Goal: Information Seeking & Learning: Learn about a topic

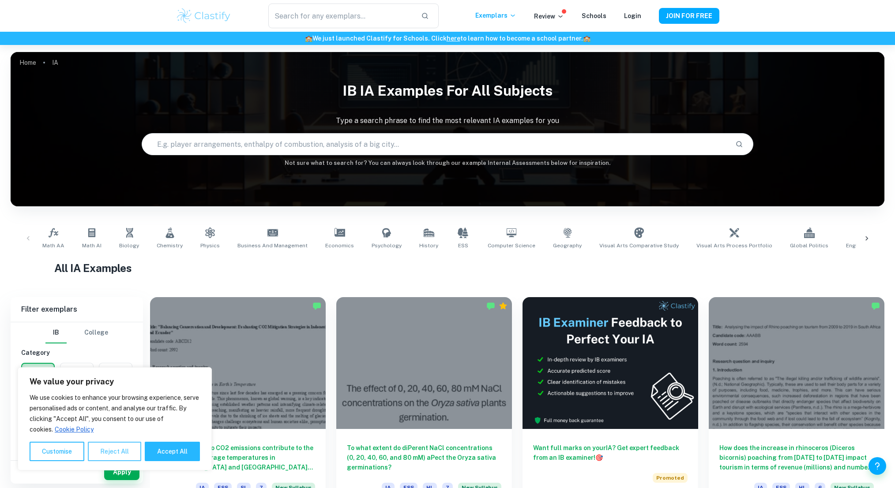
click at [126, 448] on button "Reject All" at bounding box center [114, 451] width 53 height 19
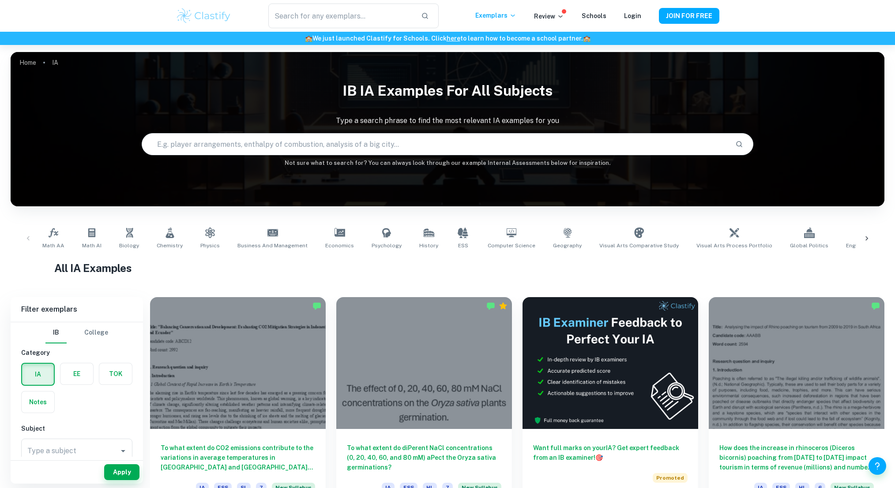
click at [206, 10] on img at bounding box center [204, 16] width 56 height 18
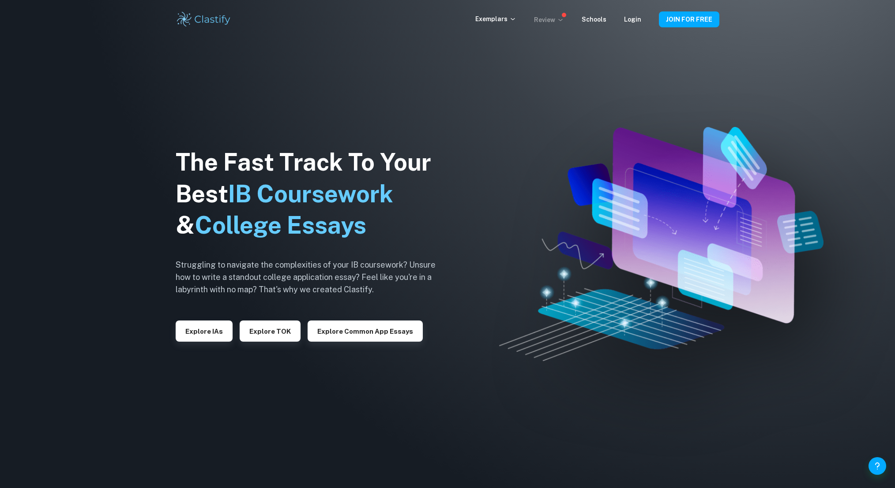
click at [564, 18] on icon at bounding box center [560, 19] width 7 height 7
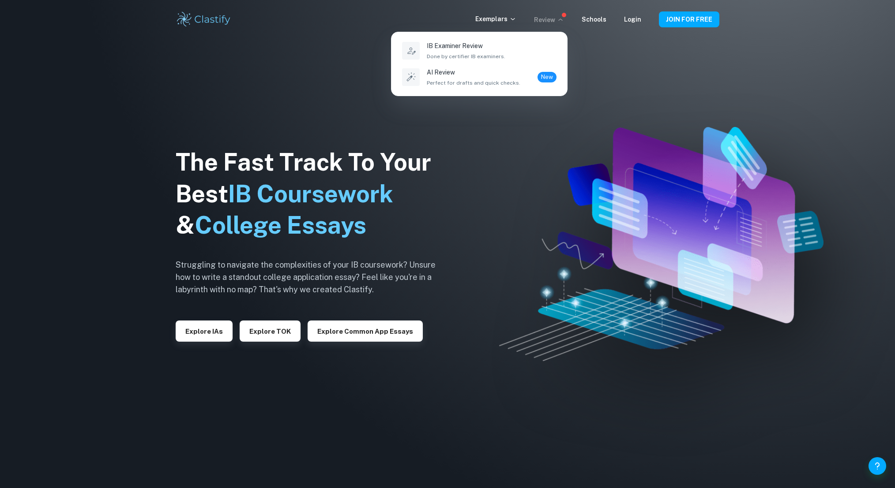
click at [549, 21] on div at bounding box center [447, 244] width 895 height 488
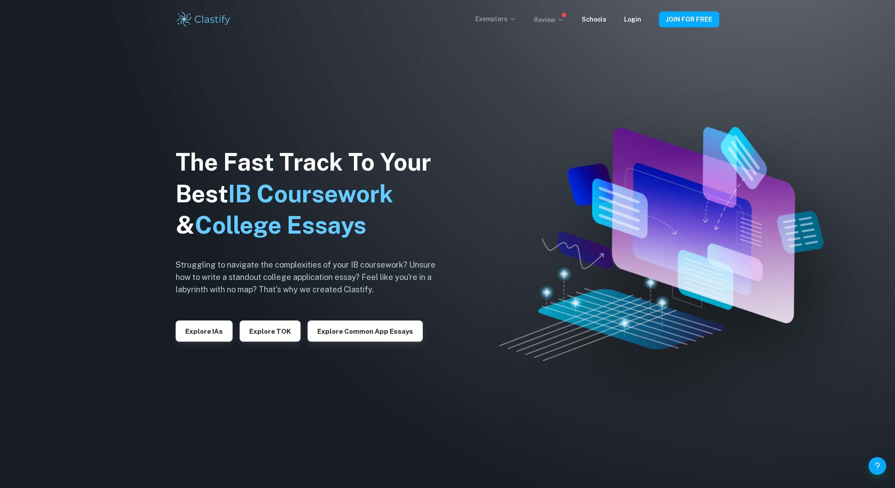
click at [507, 19] on p "Exemplars" at bounding box center [495, 19] width 41 height 10
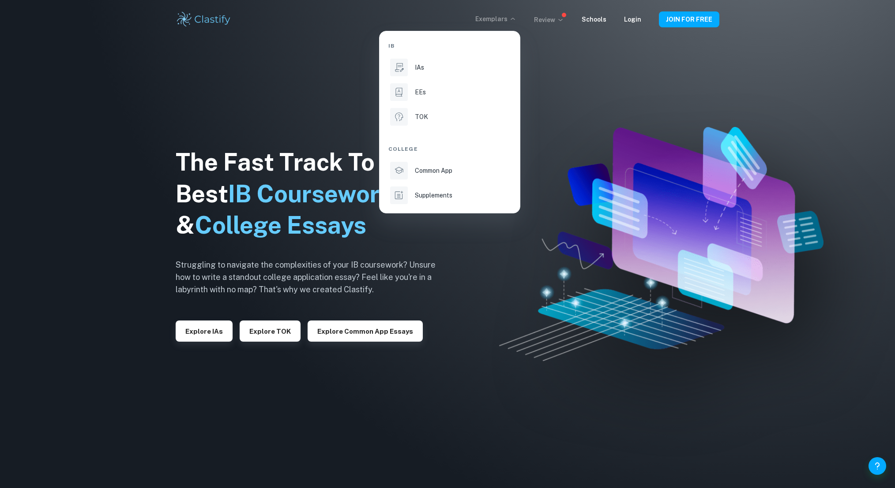
click at [507, 19] on div at bounding box center [447, 244] width 895 height 488
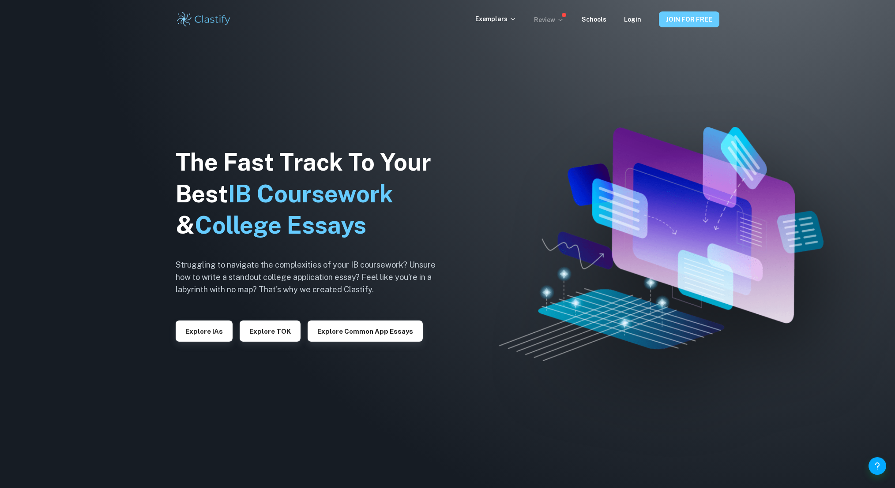
click at [687, 17] on button "JOIN FOR FREE" at bounding box center [689, 19] width 60 height 16
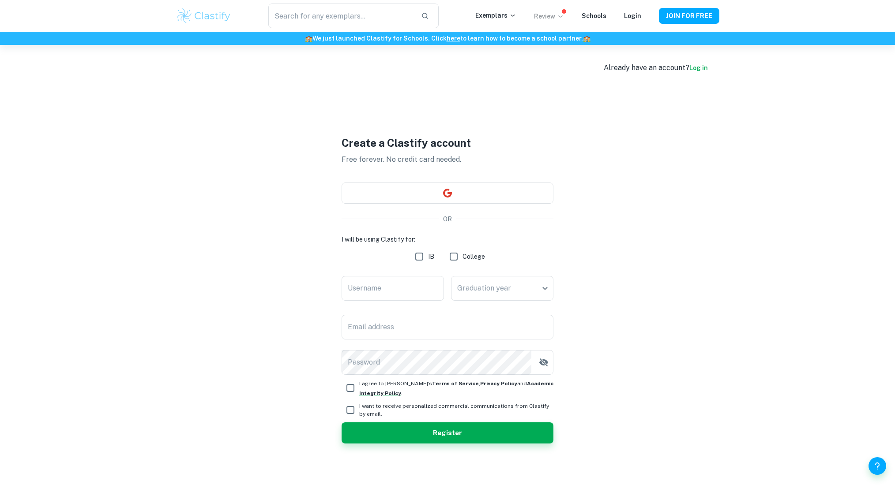
click at [210, 17] on img at bounding box center [204, 16] width 56 height 18
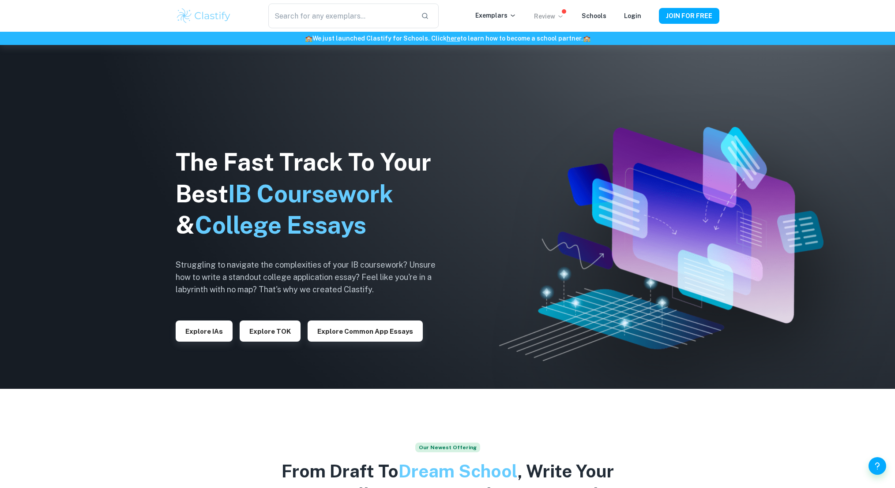
scroll to position [124, 0]
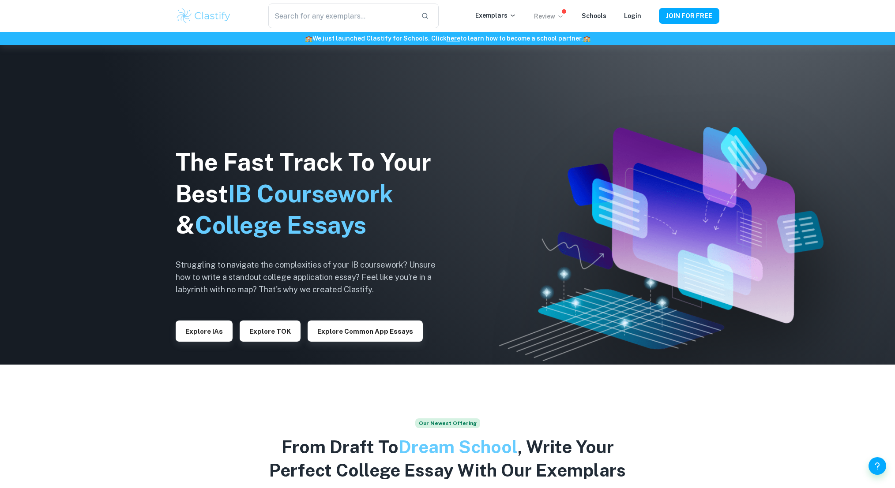
click at [453, 37] on link "here" at bounding box center [453, 38] width 14 height 7
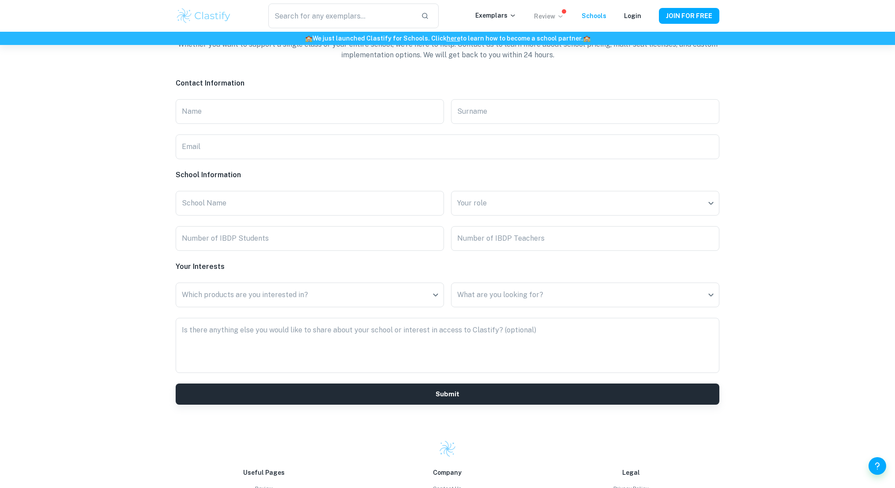
scroll to position [2316, 0]
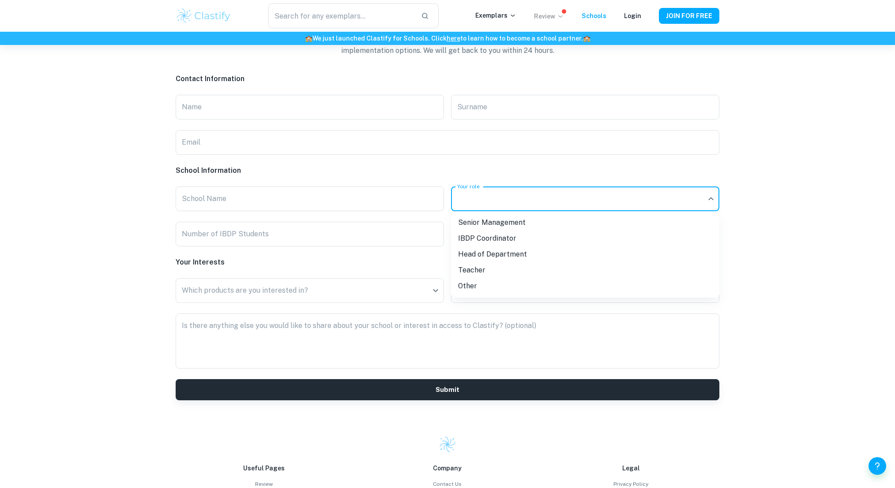
click at [531, 273] on li "Teacher" at bounding box center [585, 270] width 268 height 16
type input "Teacher"
click at [496, 267] on h6 "Your Interests" at bounding box center [447, 262] width 543 height 11
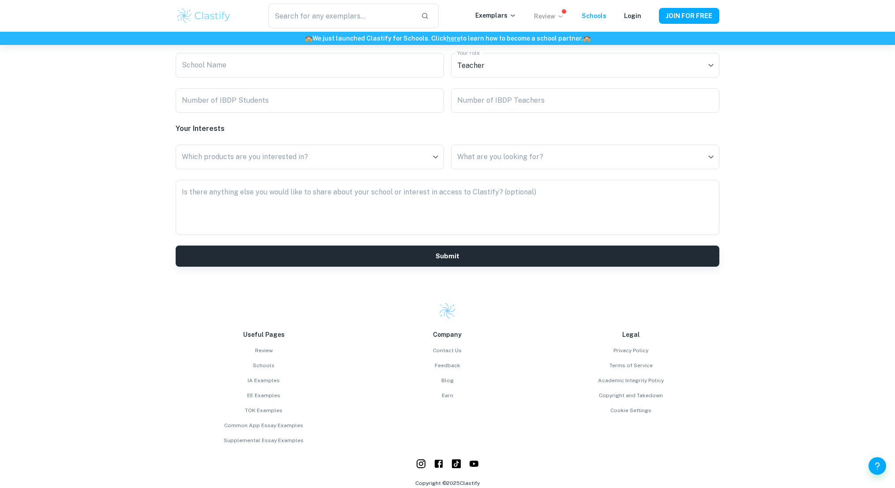
scroll to position [2489, 0]
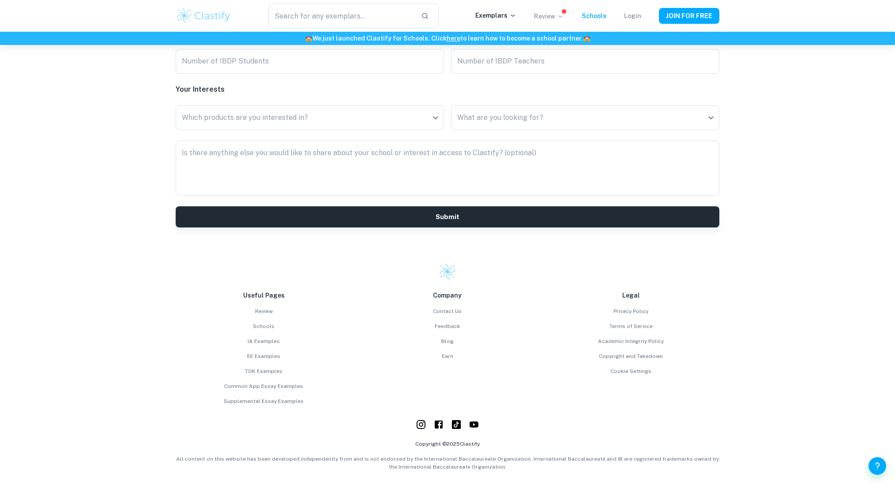
click at [636, 17] on link "Login" at bounding box center [632, 15] width 17 height 7
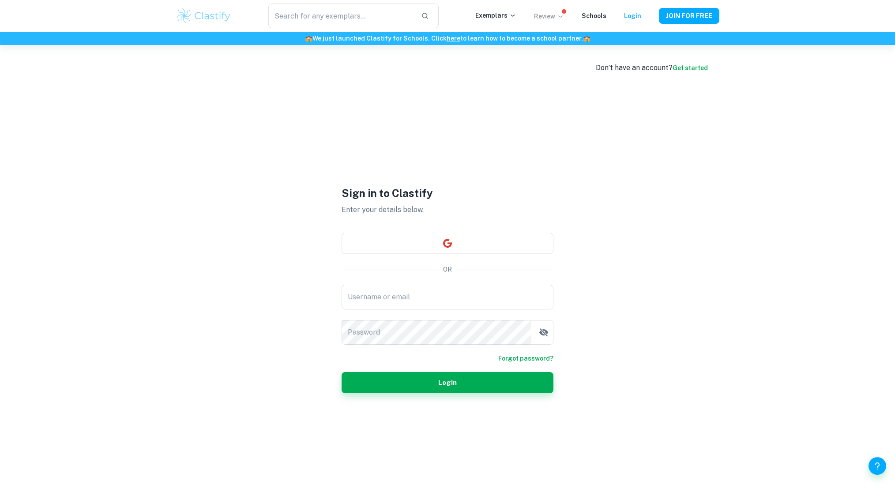
click at [697, 66] on link "Get started" at bounding box center [689, 67] width 35 height 7
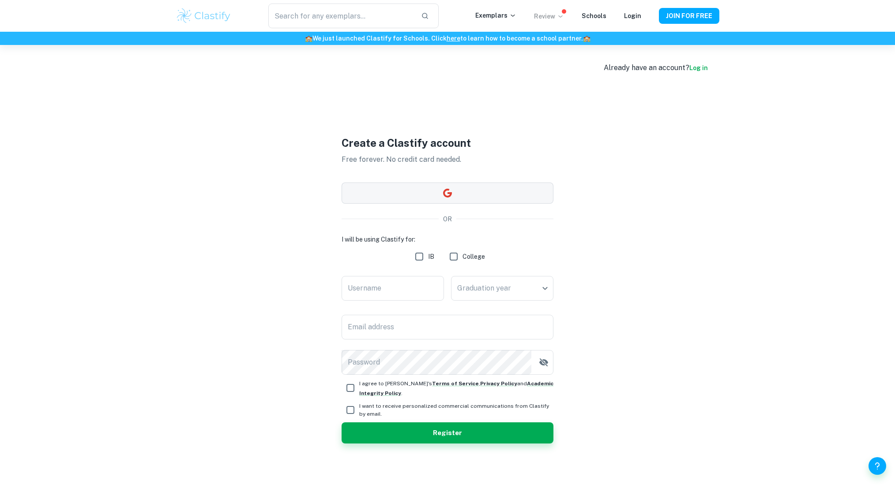
click at [458, 188] on button "button" at bounding box center [447, 193] width 212 height 21
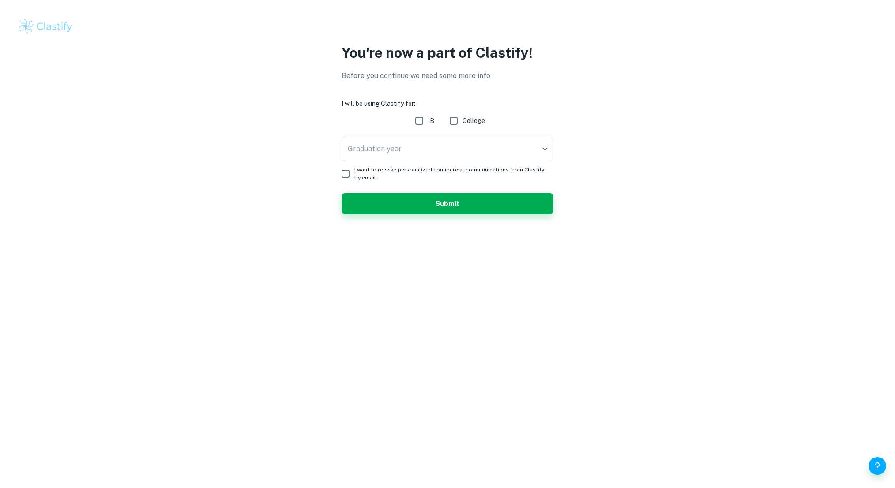
click at [455, 120] on input "College" at bounding box center [454, 121] width 18 height 18
checkbox input "true"
click at [419, 141] on body "We value your privacy We use cookies to enhance your browsing experience, serve…" at bounding box center [447, 244] width 895 height 488
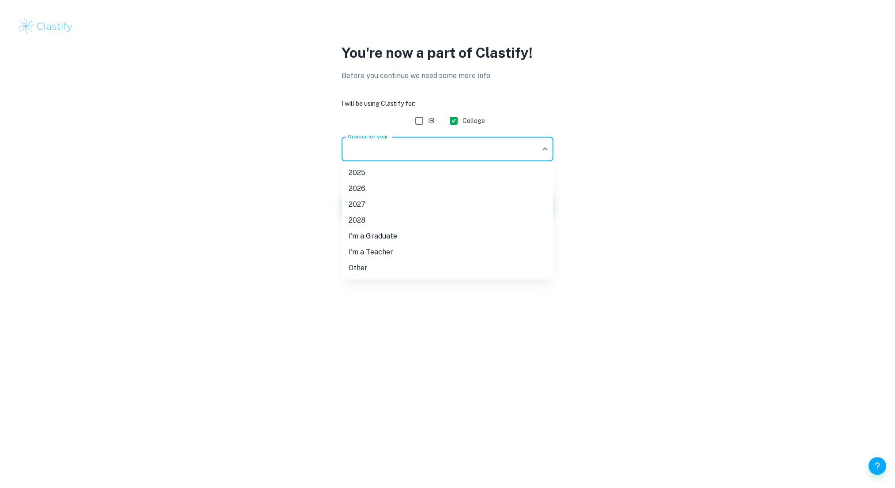
click at [393, 233] on li "I'm a Graduate" at bounding box center [447, 236] width 212 height 16
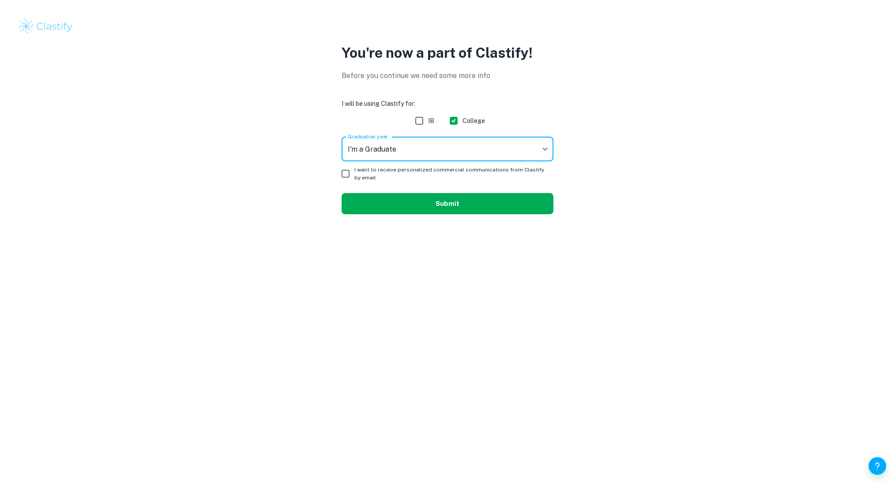
click at [420, 203] on button "Submit" at bounding box center [447, 203] width 212 height 21
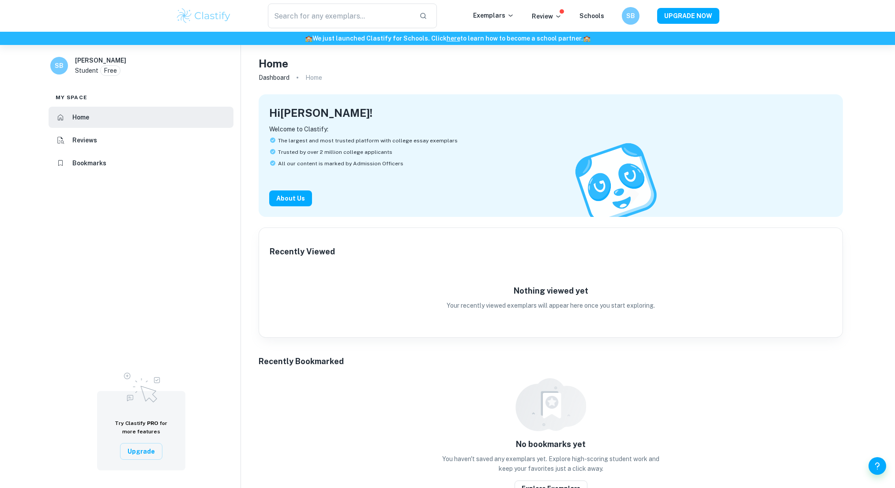
click at [120, 144] on li "Reviews" at bounding box center [141, 140] width 185 height 21
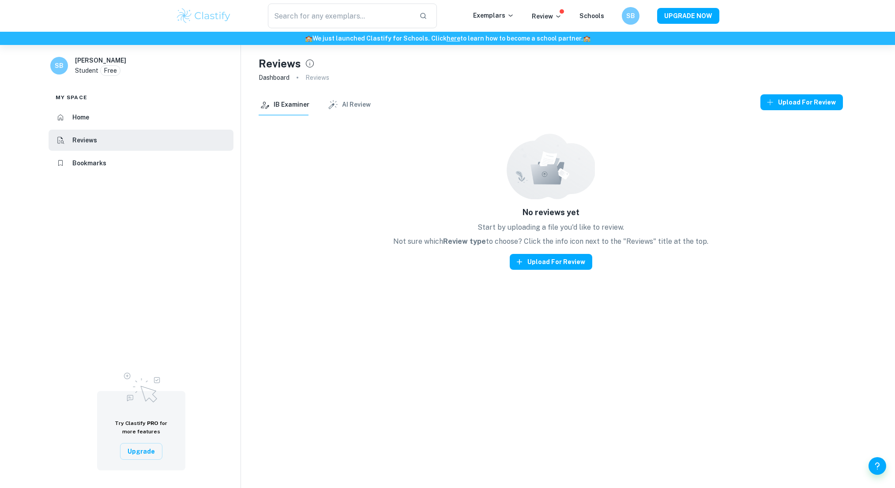
click at [361, 104] on button "AI Review" at bounding box center [349, 104] width 44 height 21
click at [286, 104] on button "IB Examiner" at bounding box center [283, 104] width 51 height 21
click at [145, 165] on li "Bookmarks" at bounding box center [141, 163] width 185 height 21
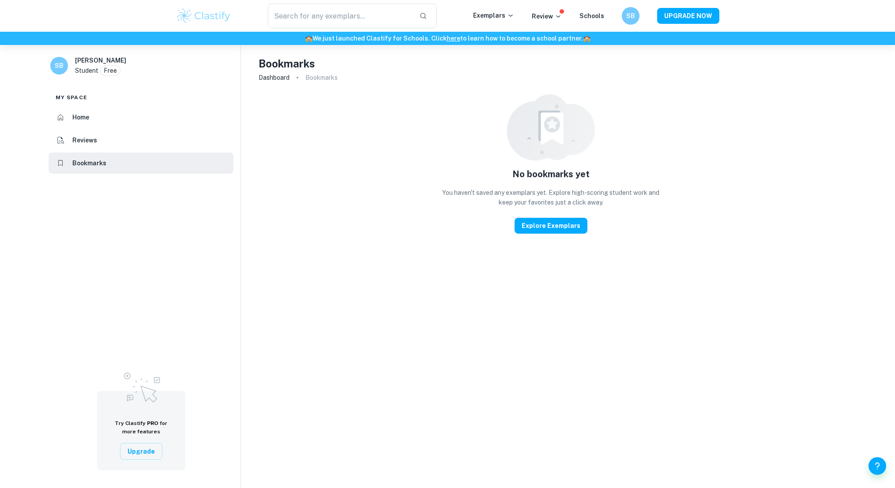
click at [151, 115] on li "Home" at bounding box center [141, 117] width 185 height 21
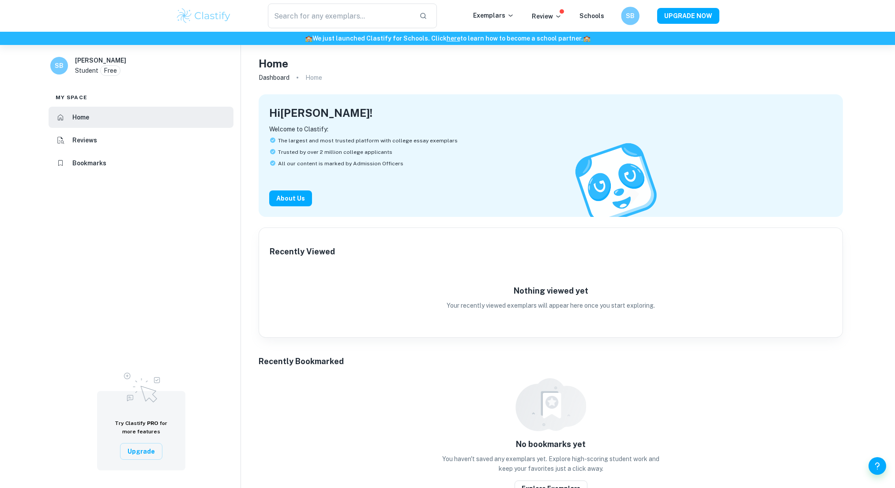
click at [624, 12] on div "SB" at bounding box center [630, 16] width 19 height 19
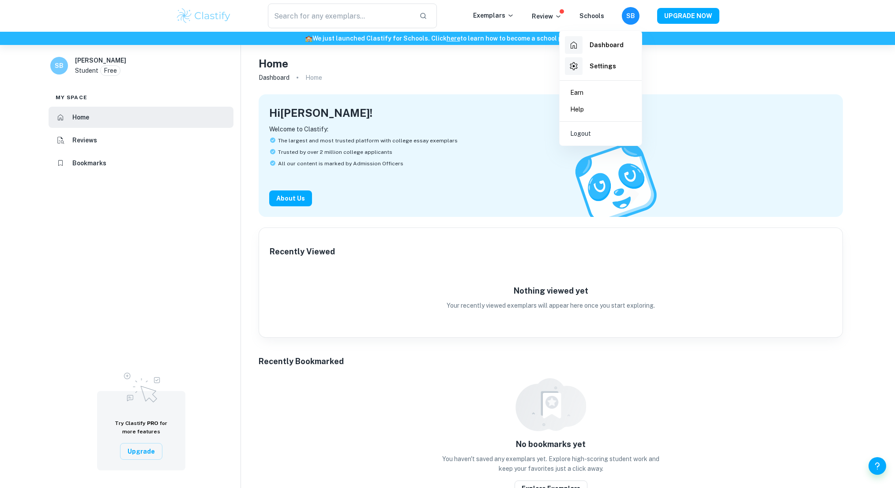
click at [604, 42] on h6 "Dashboard" at bounding box center [606, 45] width 34 height 10
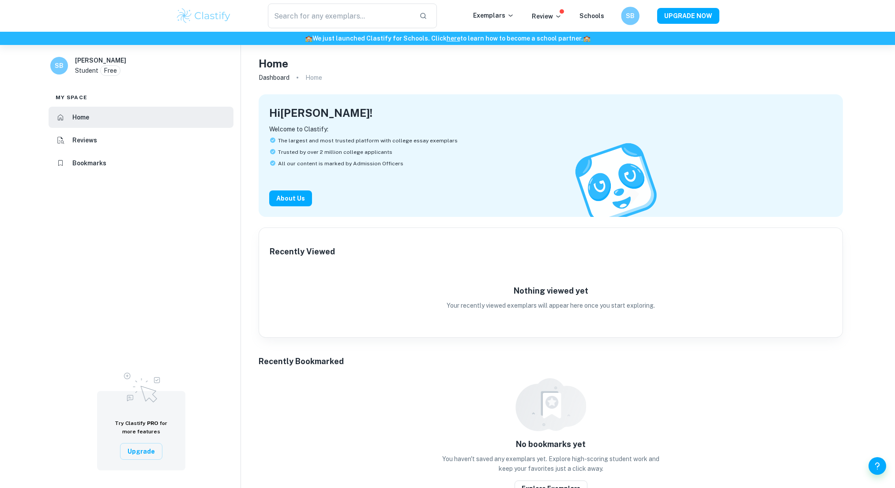
click at [636, 11] on div "SB" at bounding box center [630, 16] width 19 height 19
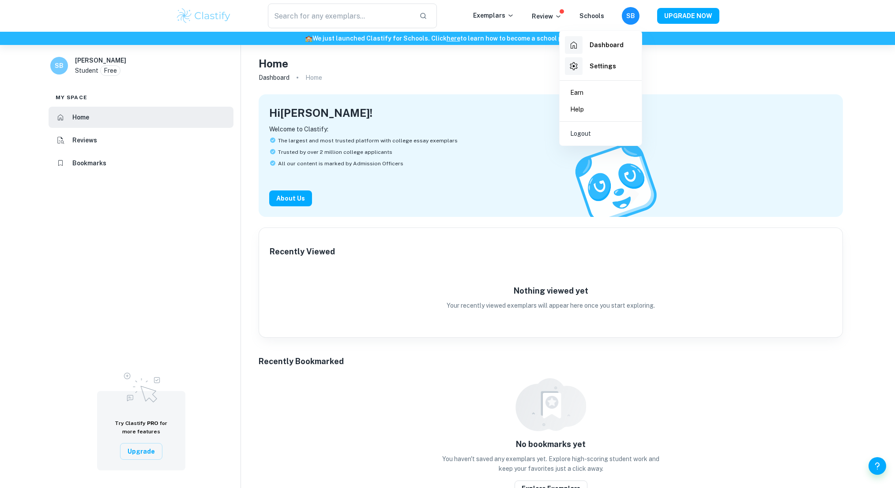
click at [607, 43] on h6 "Dashboard" at bounding box center [606, 45] width 34 height 10
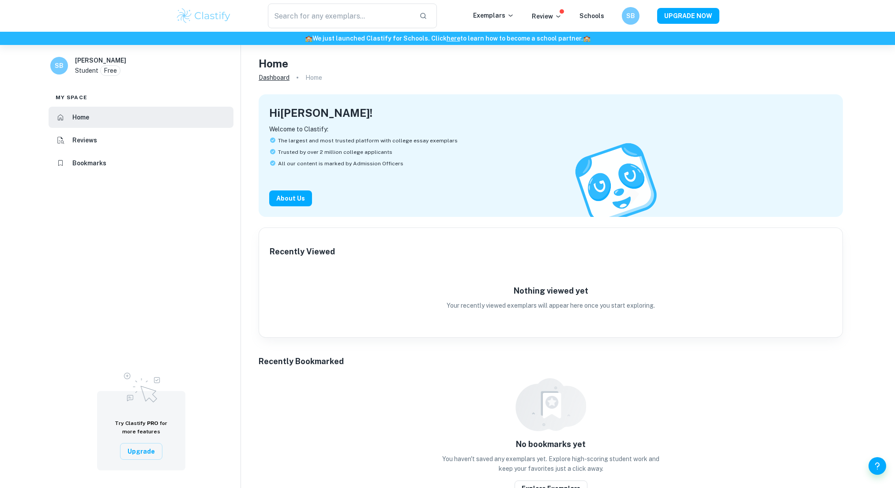
click at [277, 76] on link "Dashboard" at bounding box center [273, 77] width 31 height 12
click at [629, 18] on h6 "SB" at bounding box center [630, 16] width 11 height 10
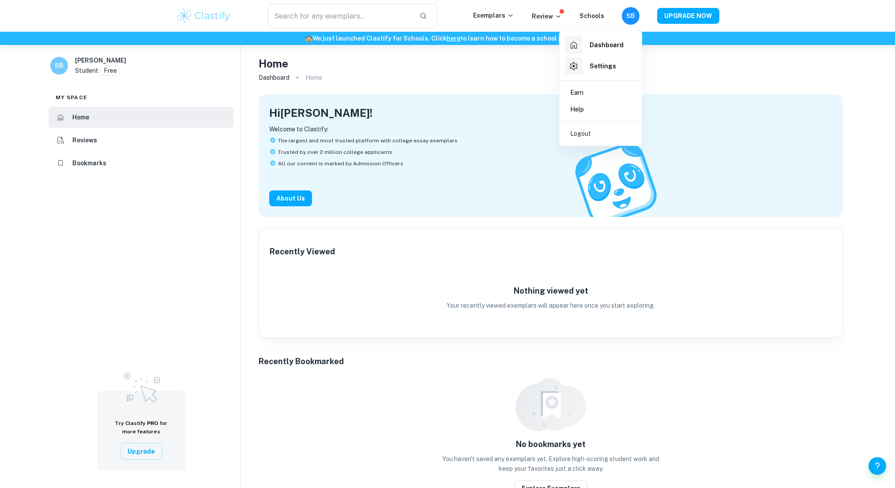
click at [601, 63] on h6 "Settings" at bounding box center [602, 66] width 26 height 10
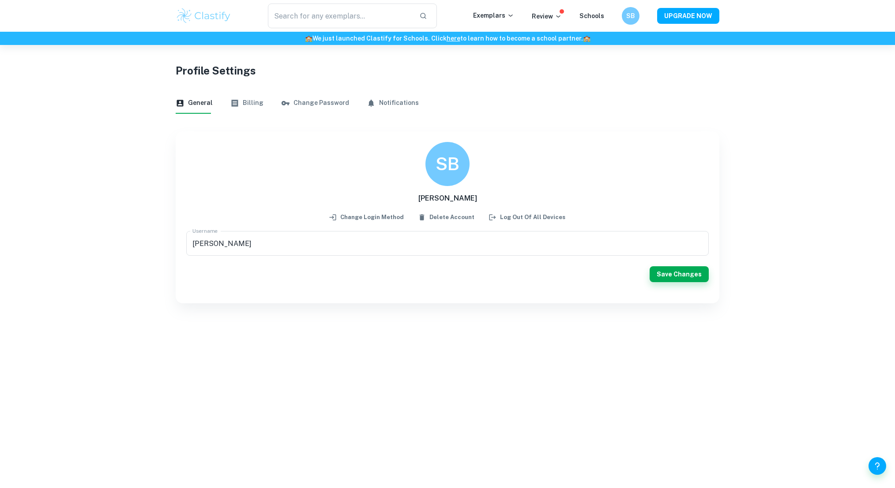
click at [252, 104] on button "Billing" at bounding box center [246, 103] width 33 height 21
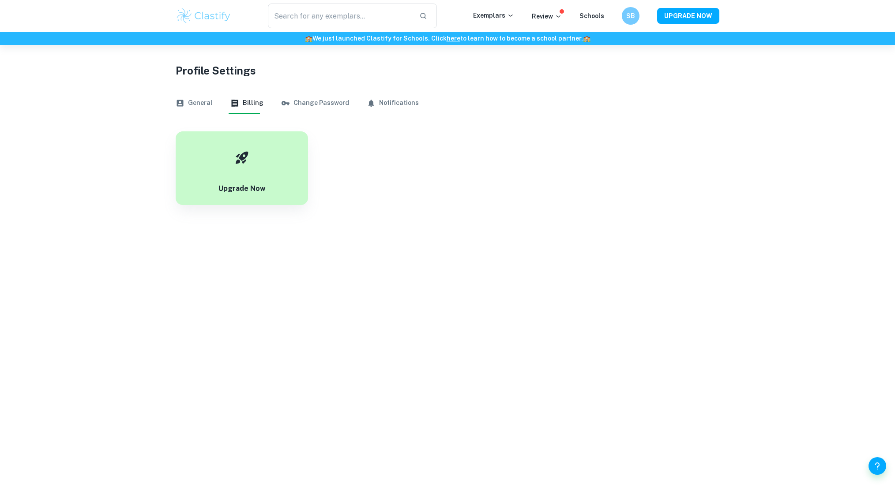
click at [299, 103] on button "Change Password" at bounding box center [315, 103] width 68 height 21
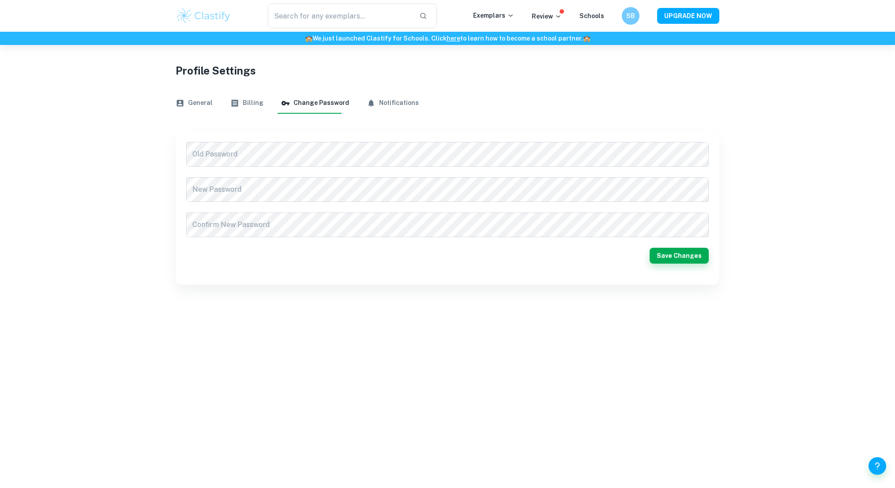
click at [371, 104] on button "Notifications" at bounding box center [393, 103] width 52 height 21
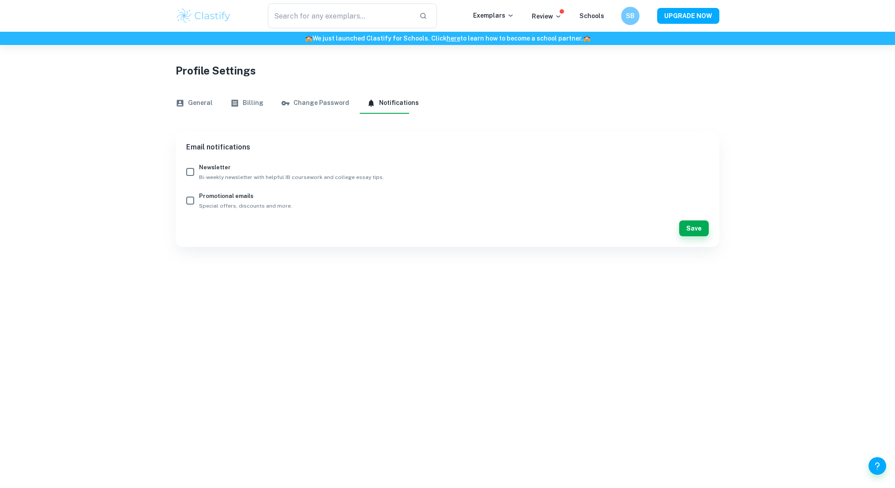
click at [627, 15] on h6 "SB" at bounding box center [630, 16] width 11 height 10
click at [509, 17] on div at bounding box center [447, 244] width 895 height 488
click at [501, 12] on p "Exemplars" at bounding box center [493, 16] width 41 height 10
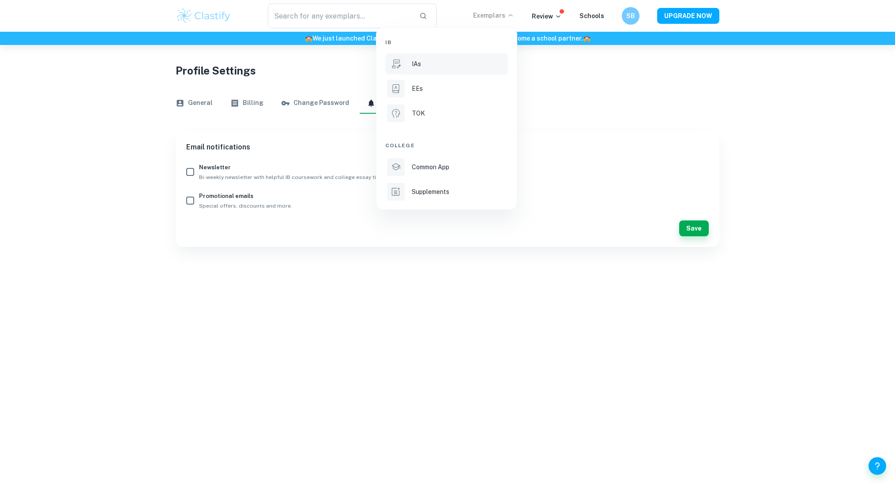
click at [414, 64] on p "IAs" at bounding box center [416, 64] width 9 height 10
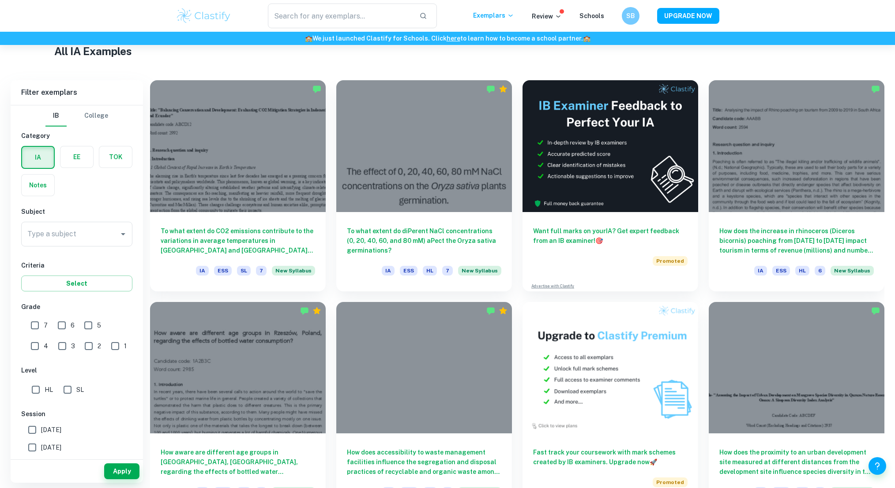
scroll to position [217, 0]
click at [244, 235] on h6 "To what extent do CO2 emissions contribute to the variations in average tempera…" at bounding box center [238, 238] width 154 height 29
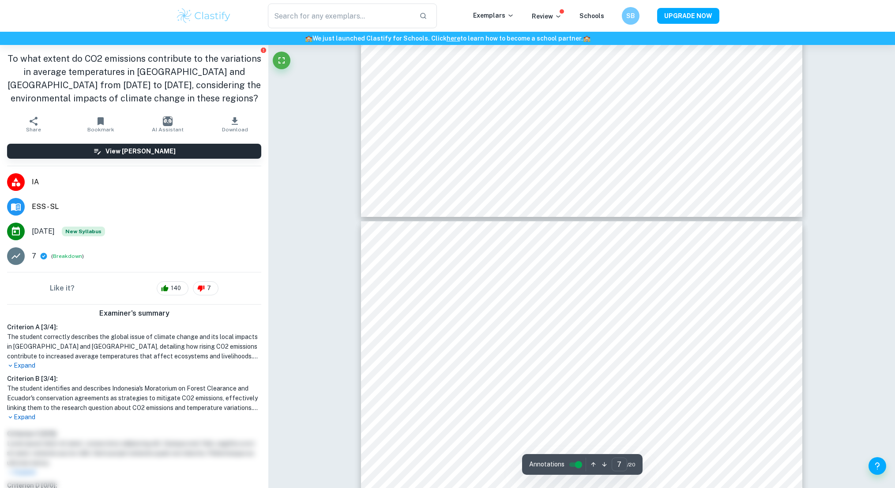
type input "6"
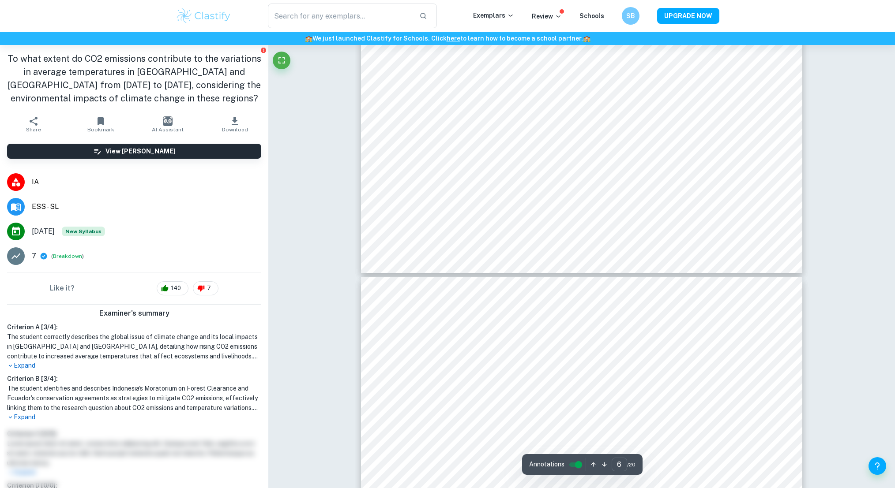
scroll to position [3308, 0]
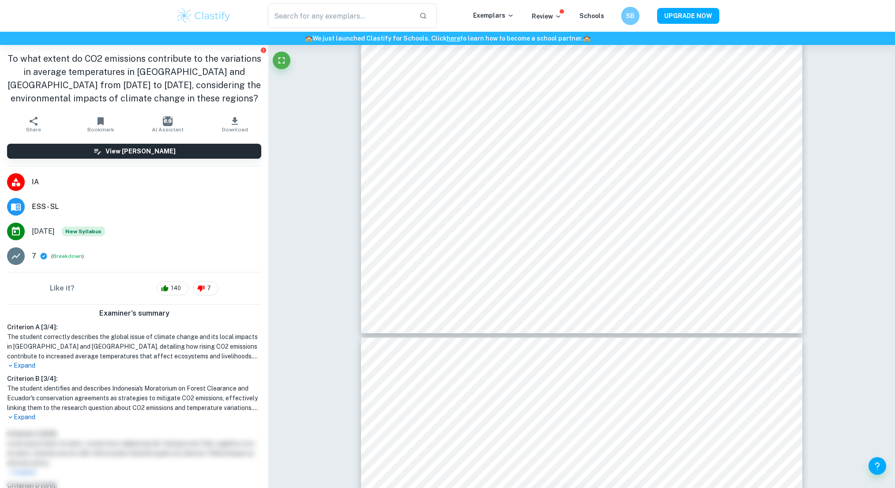
click at [627, 15] on h6 "SB" at bounding box center [630, 16] width 11 height 10
click at [604, 44] on h6 "Dashboard" at bounding box center [606, 45] width 34 height 10
